Goal: Information Seeking & Learning: Learn about a topic

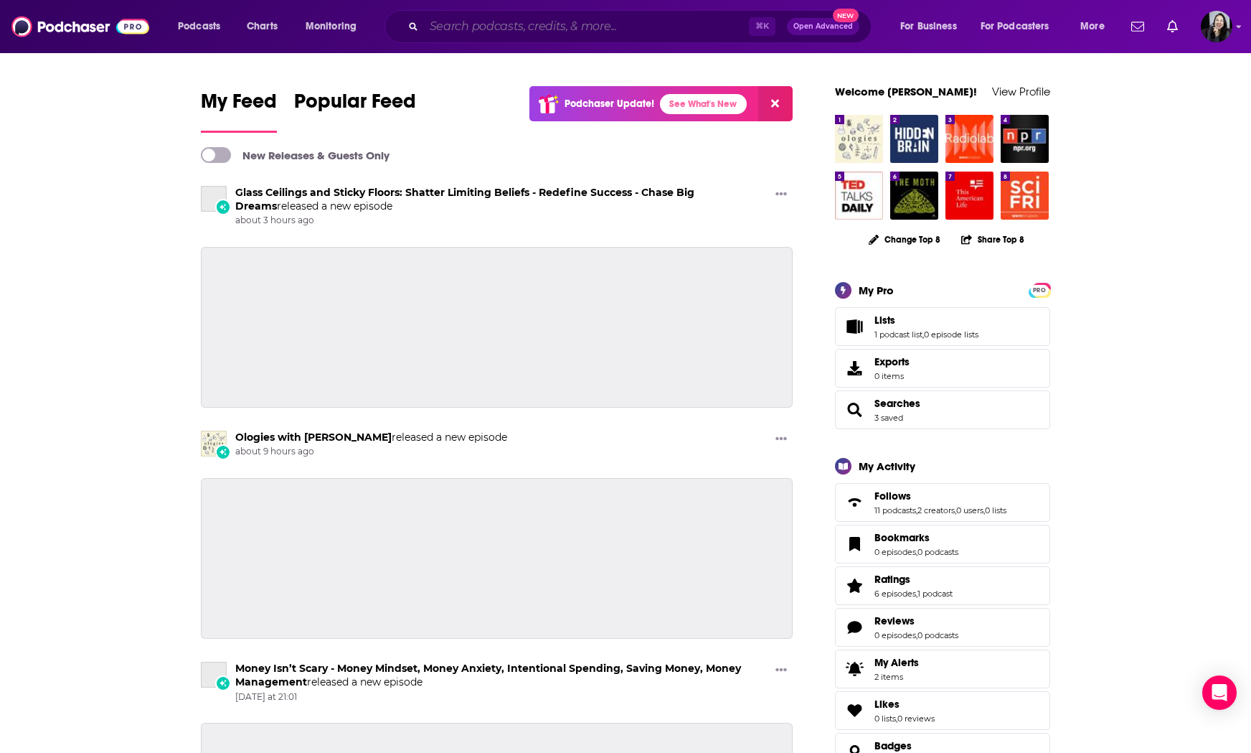
click at [508, 18] on input "Search podcasts, credits, & more..." at bounding box center [586, 26] width 325 height 23
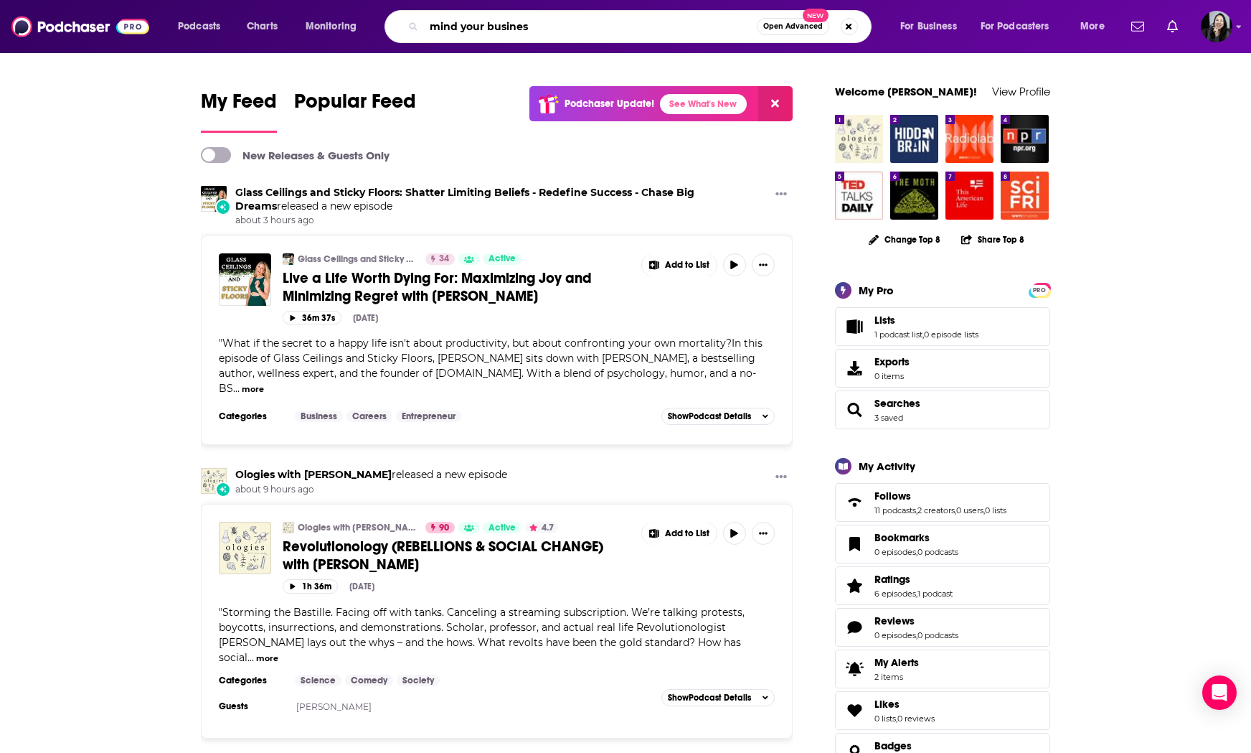
type input "mind your busines"
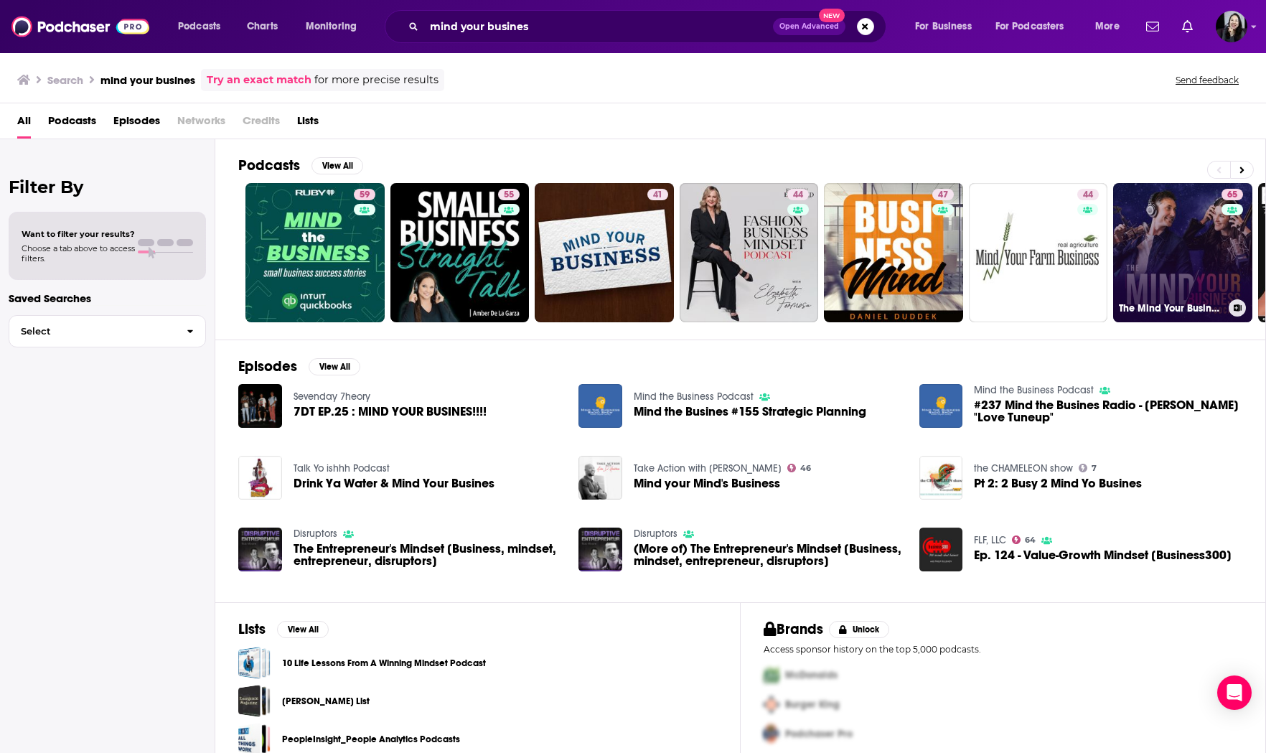
click at [1159, 253] on link "65 The Mind Your Business Podcast" at bounding box center [1182, 252] width 139 height 139
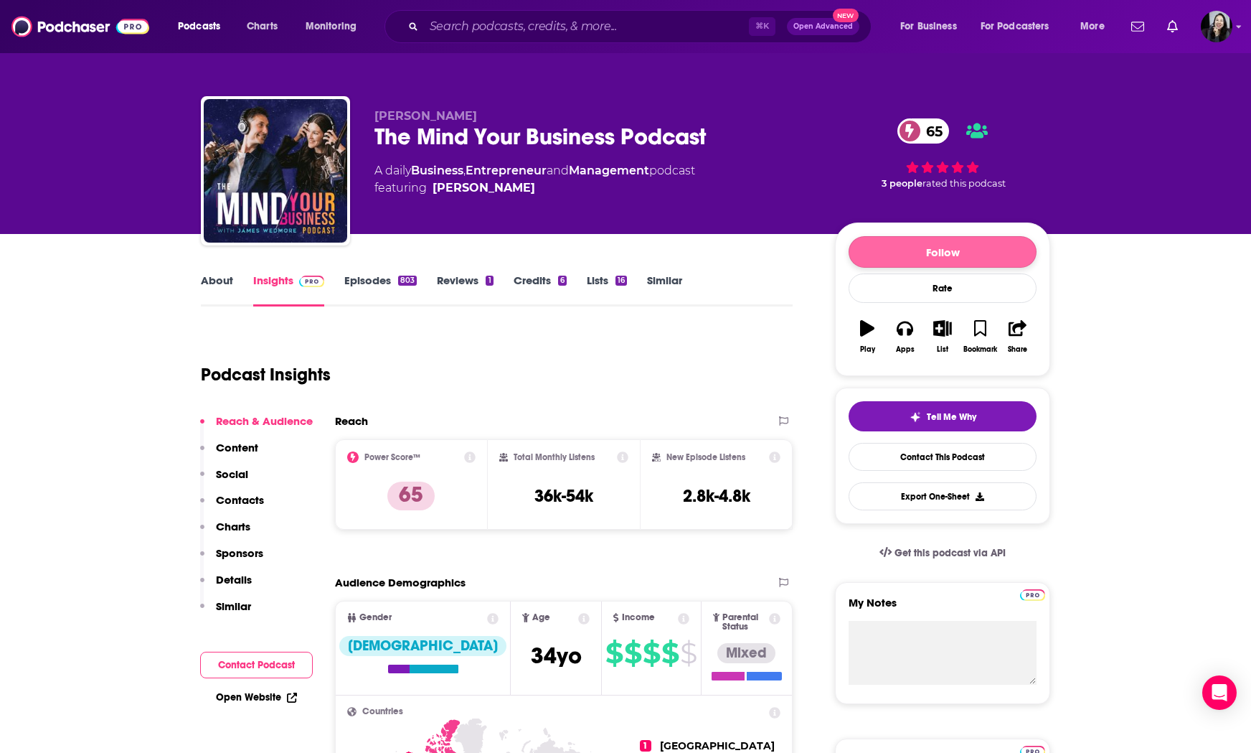
click at [936, 250] on button "Follow" at bounding box center [943, 252] width 188 height 32
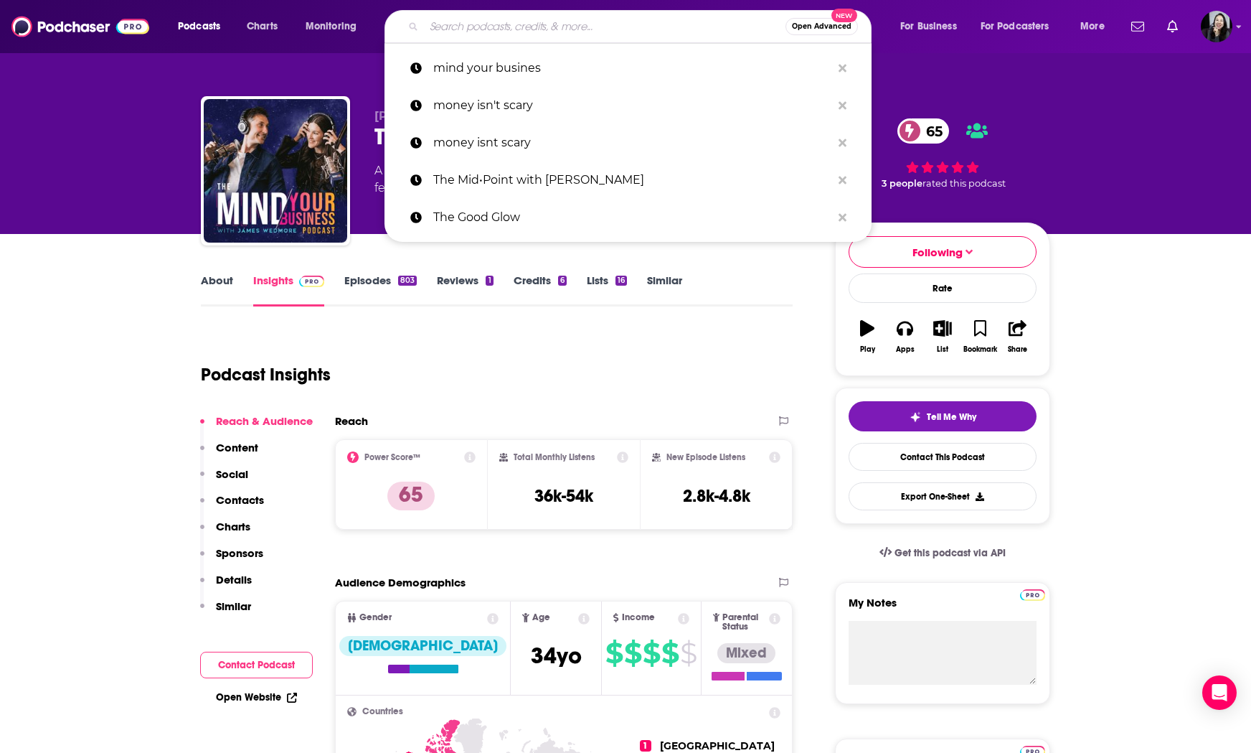
click at [568, 26] on input "Search podcasts, credits, & more..." at bounding box center [605, 26] width 362 height 23
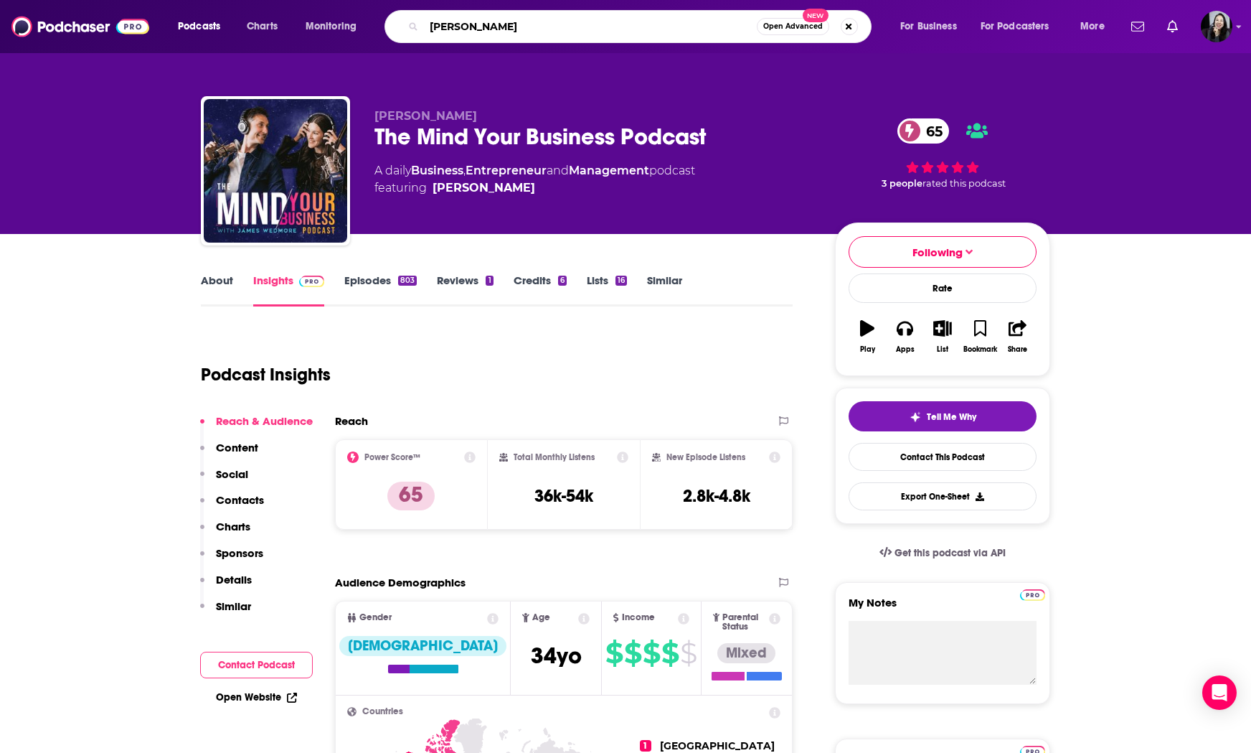
type input "[PERSON_NAME]"
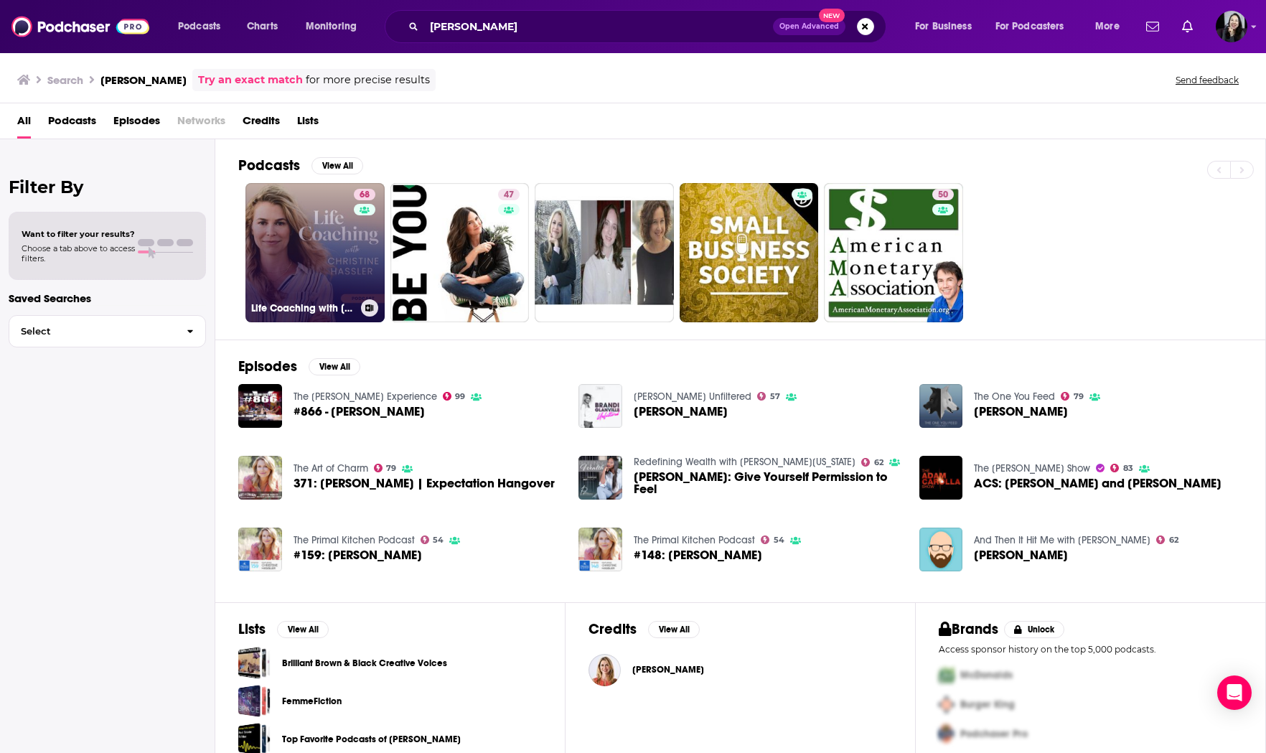
click at [311, 270] on link "68 Life Coaching with [PERSON_NAME]" at bounding box center [314, 252] width 139 height 139
